Goal: Transaction & Acquisition: Obtain resource

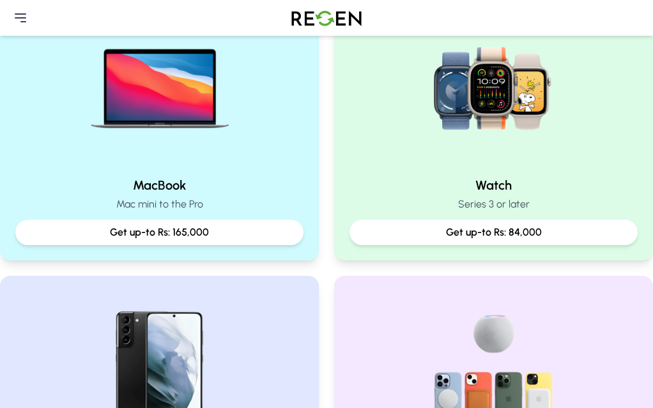
scroll to position [610, 0]
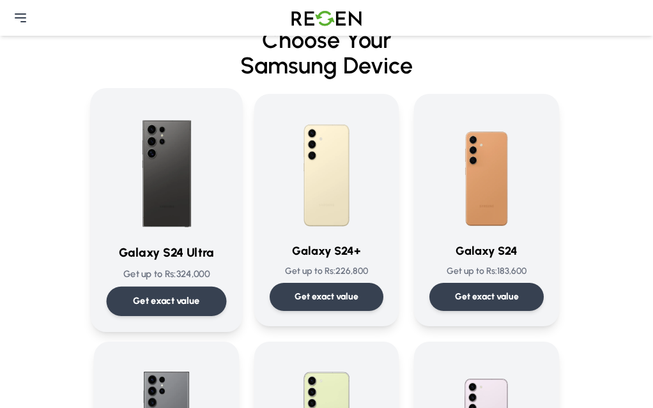
scroll to position [43, 0]
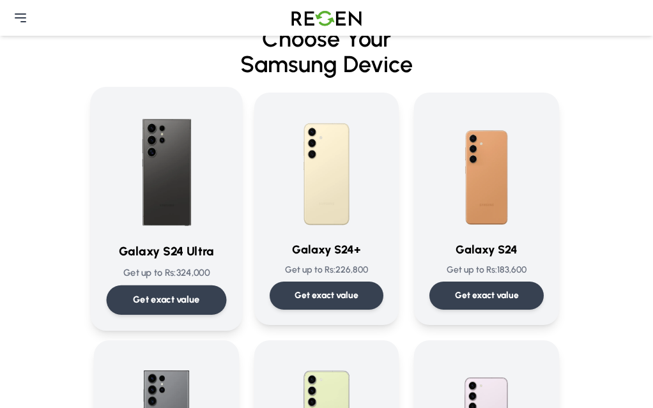
click at [133, 307] on p "Get exact value" at bounding box center [166, 299] width 67 height 13
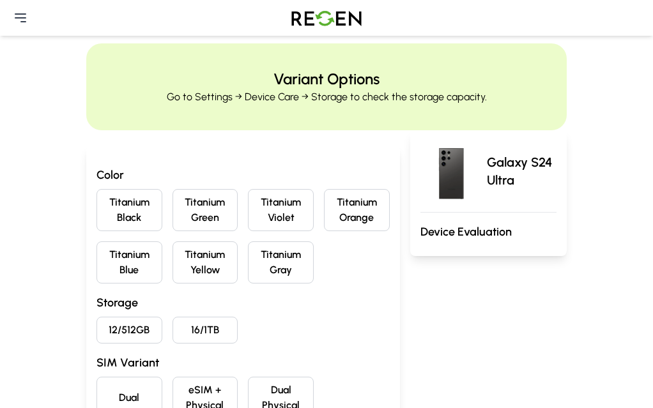
click at [190, 231] on button "Titanium Green" at bounding box center [205, 210] width 66 height 42
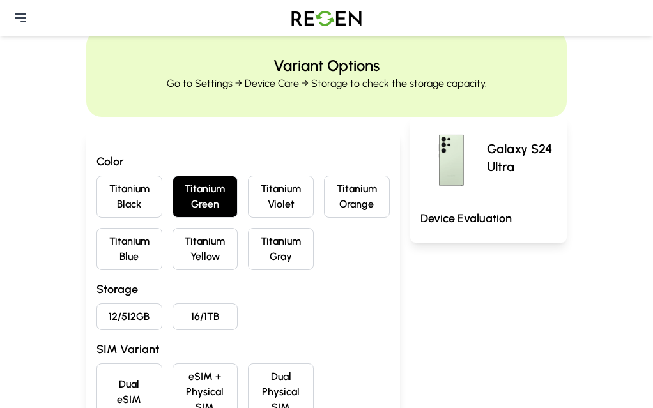
scroll to position [14, 0]
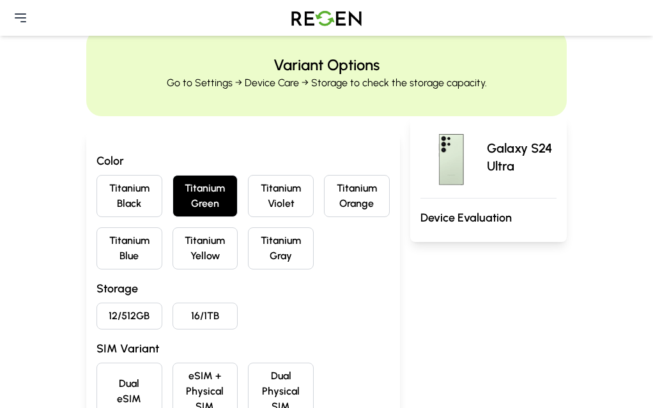
click at [96, 330] on button "12/512GB" at bounding box center [129, 316] width 66 height 27
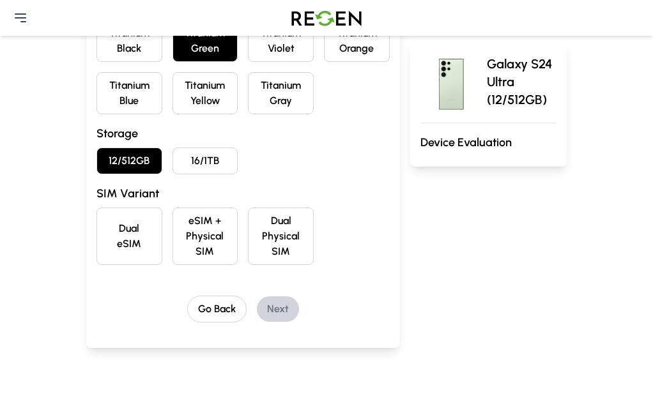
scroll to position [171, 0]
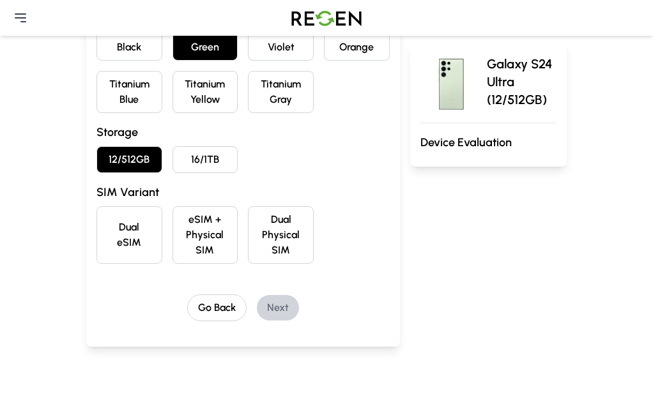
click at [194, 264] on button "eSIM + Physical SIM" at bounding box center [205, 234] width 66 height 57
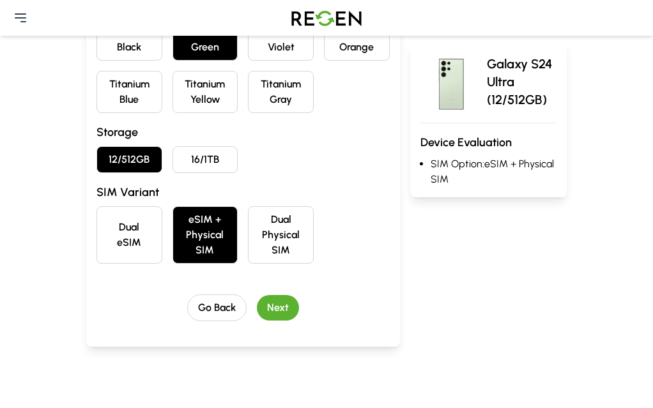
click at [257, 321] on button "Next" at bounding box center [278, 308] width 42 height 26
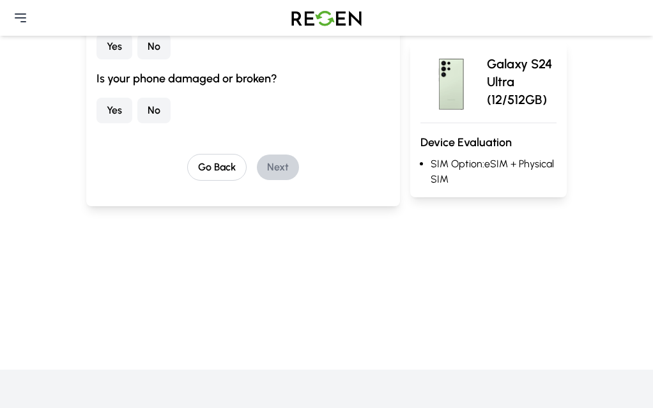
scroll to position [0, 0]
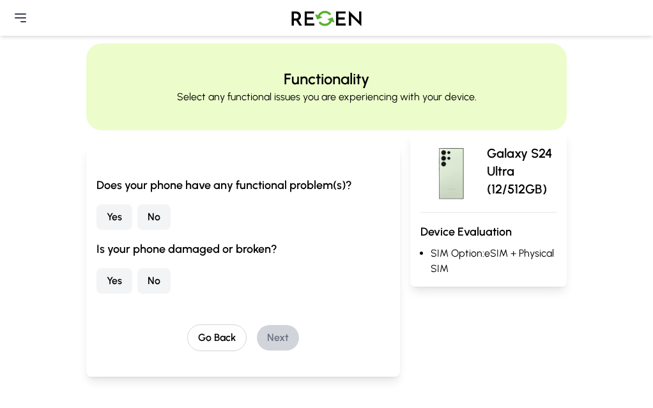
click at [137, 230] on button "No" at bounding box center [153, 217] width 33 height 26
click at [137, 294] on button "No" at bounding box center [153, 281] width 33 height 26
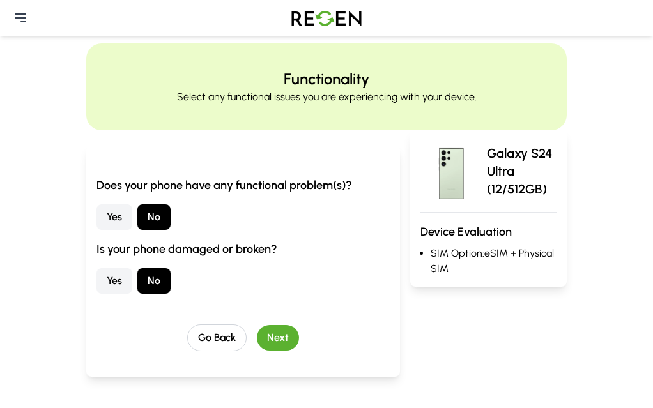
click at [257, 351] on button "Next" at bounding box center [278, 338] width 42 height 26
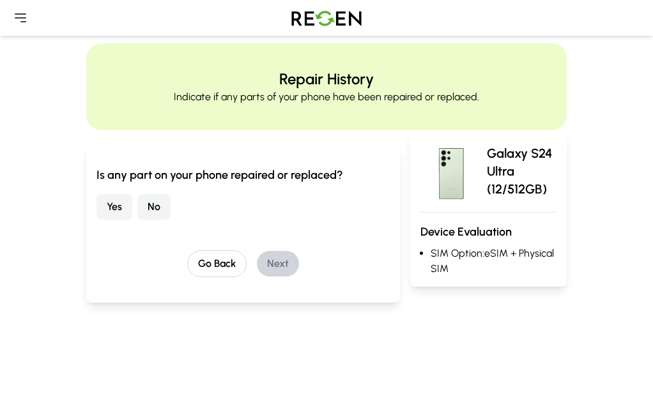
click at [137, 220] on button "No" at bounding box center [153, 207] width 33 height 26
click at [269, 277] on div "Go Back Next" at bounding box center [242, 263] width 293 height 27
click at [260, 277] on button "Next" at bounding box center [278, 264] width 42 height 26
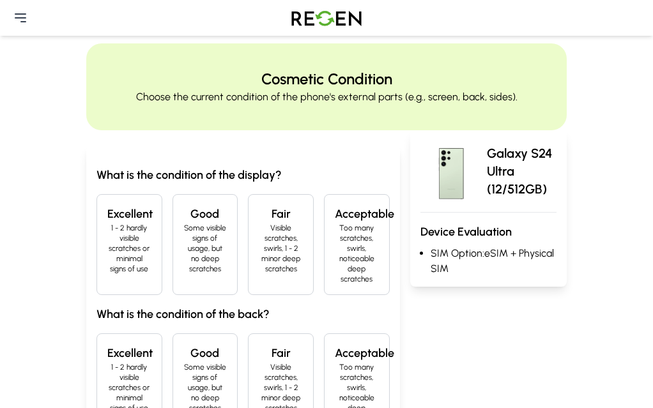
click at [107, 274] on p "1 - 2 hardly visible scratches or minimal signs of use" at bounding box center [129, 248] width 44 height 51
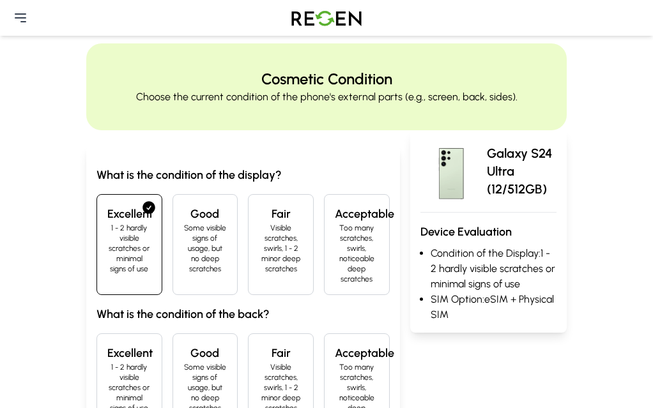
click at [107, 356] on h4 "Excellent" at bounding box center [129, 353] width 44 height 18
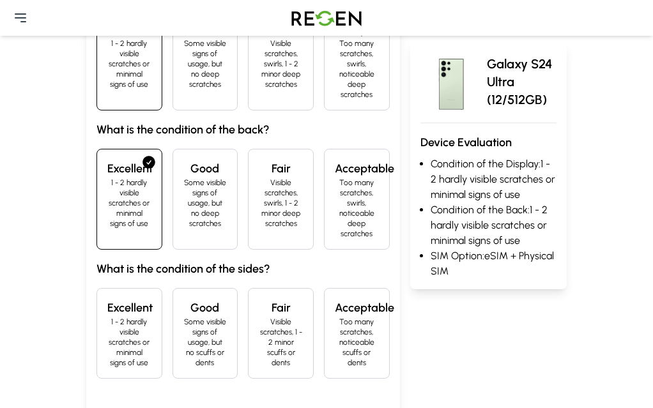
scroll to position [185, 0]
click at [183, 316] on p "Some visible signs of usage, but no scuffs or dents" at bounding box center [205, 341] width 44 height 51
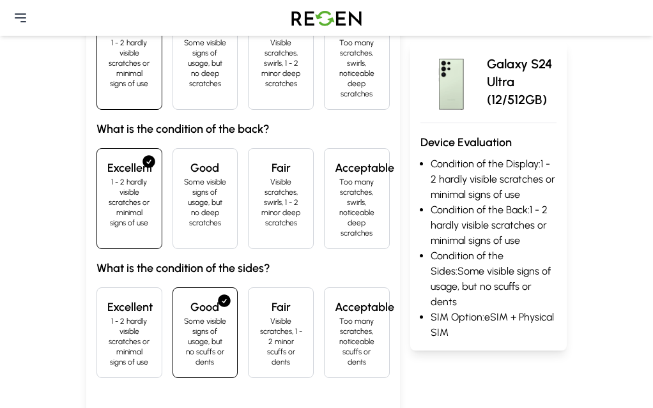
click at [268, 316] on p "Visible scratches, 1 - 2 minor scuffs or dents" at bounding box center [281, 341] width 44 height 51
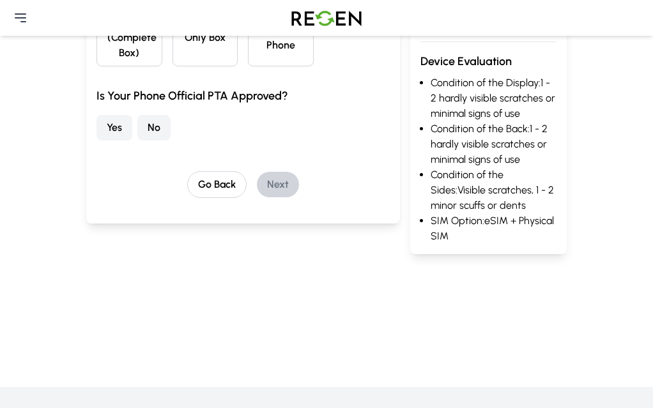
scroll to position [0, 0]
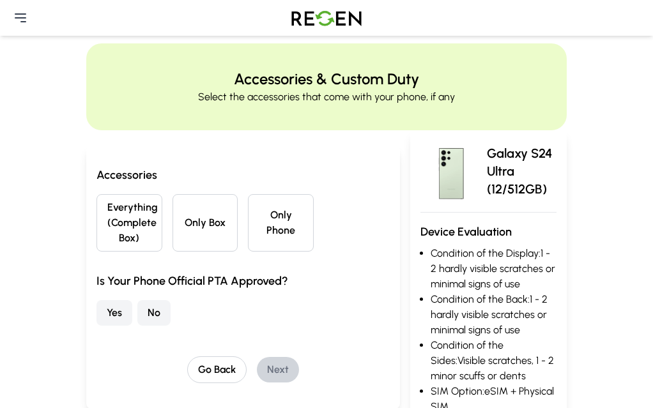
click at [96, 252] on button "Everything (Complete Box)" at bounding box center [129, 222] width 66 height 57
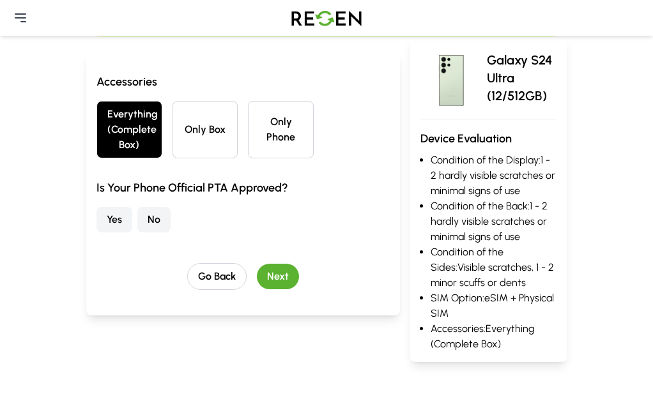
scroll to position [93, 0]
click at [96, 233] on button "Yes" at bounding box center [114, 221] width 36 height 26
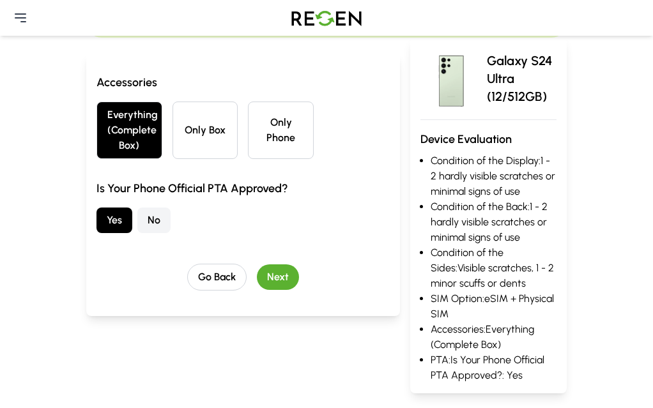
click at [257, 290] on button "Next" at bounding box center [278, 277] width 42 height 26
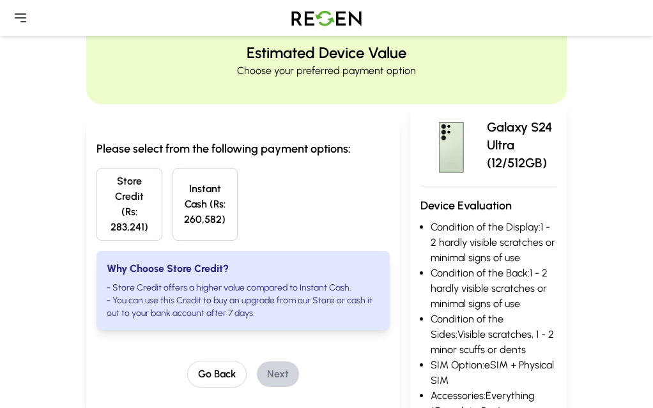
scroll to position [0, 0]
